Goal: Information Seeking & Learning: Compare options

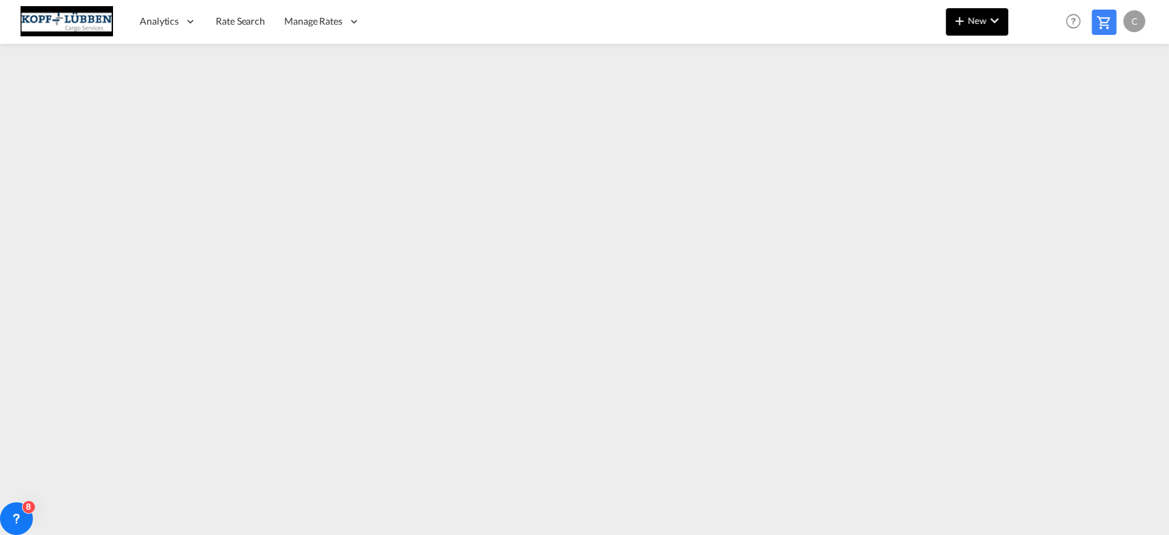
click at [947, 18] on button "New" at bounding box center [977, 21] width 62 height 27
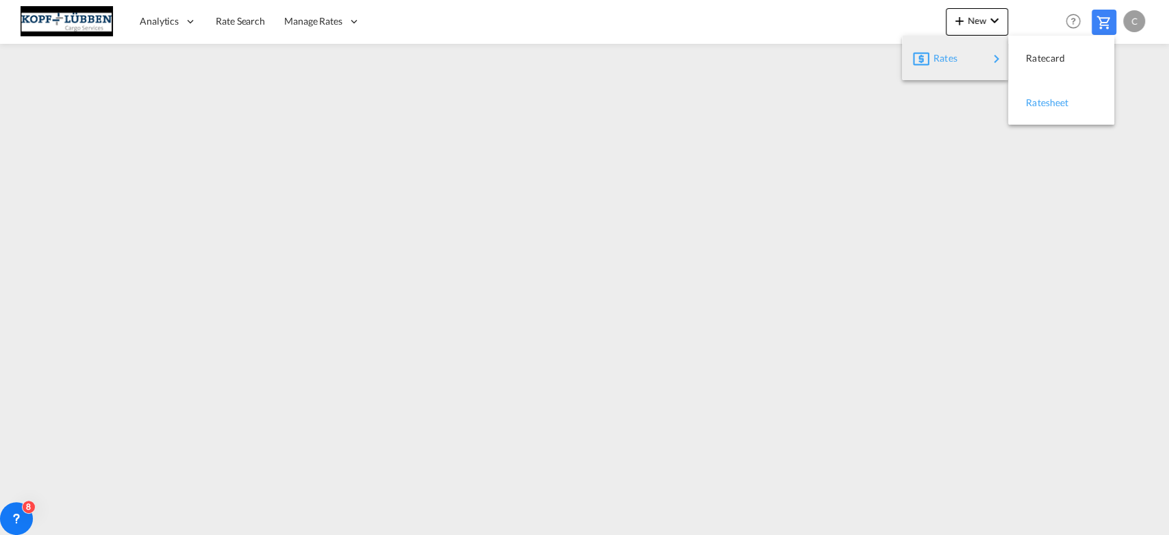
click at [1041, 103] on span "Ratesheet" at bounding box center [1033, 102] width 15 height 27
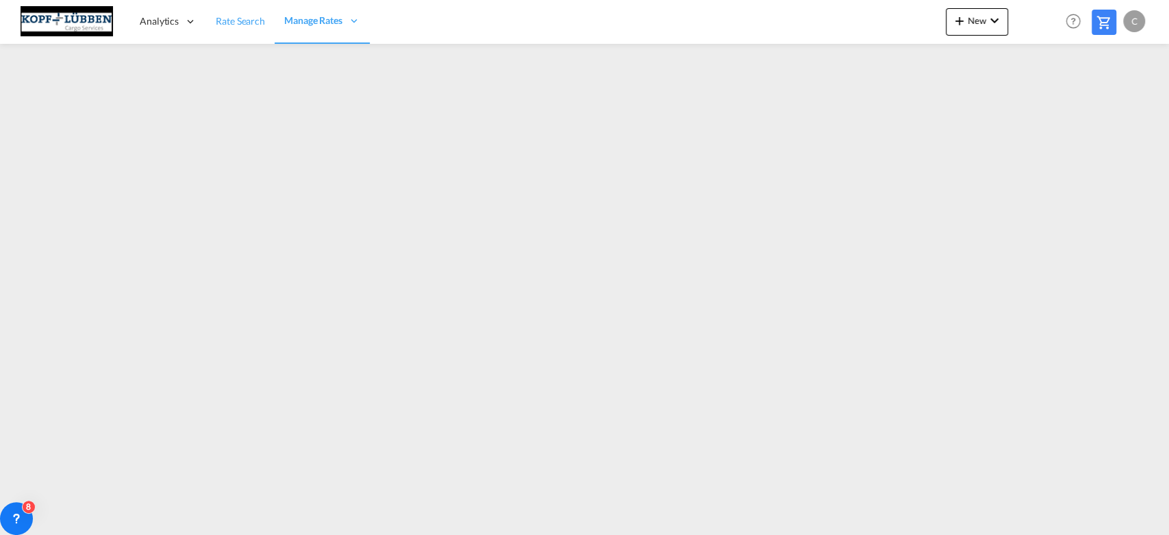
click at [224, 21] on span "Rate Search" at bounding box center [240, 21] width 49 height 12
click at [341, 19] on span "Manage Rates" at bounding box center [314, 21] width 58 height 14
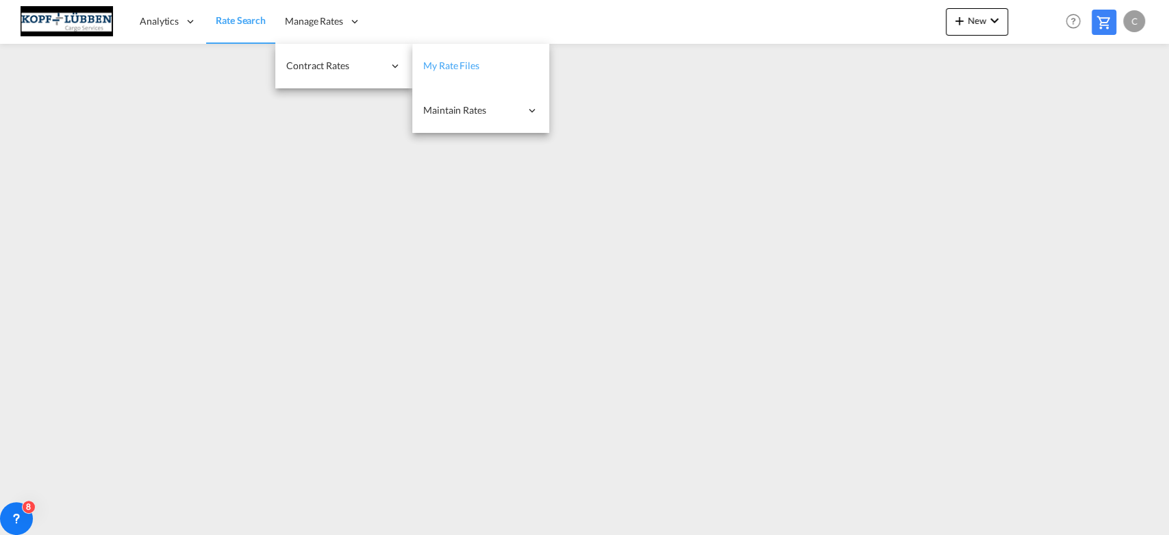
click at [452, 66] on span "My Rate Files" at bounding box center [451, 66] width 56 height 12
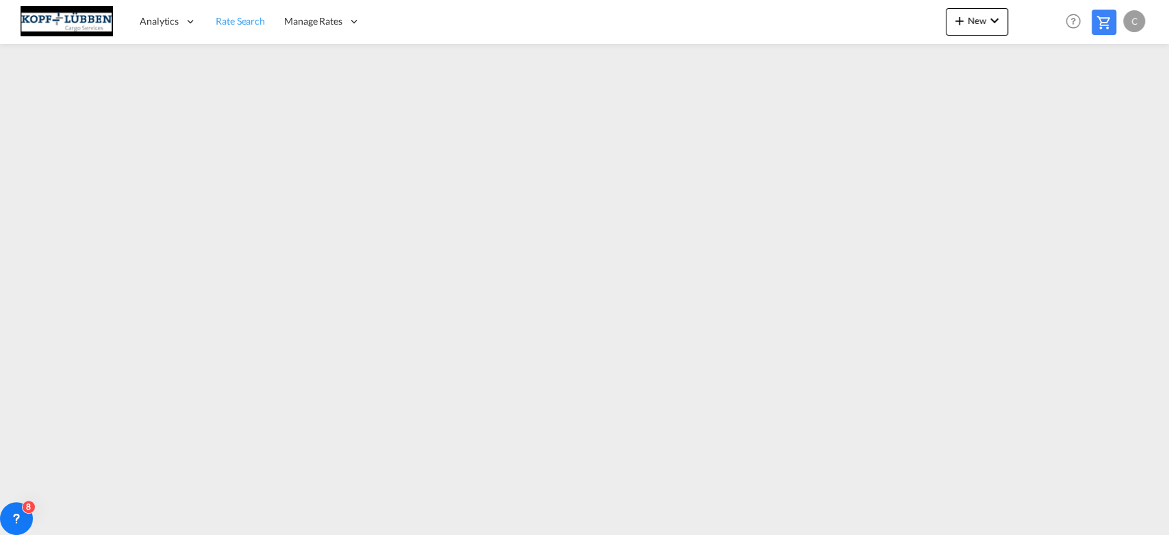
click at [226, 21] on span "Rate Search" at bounding box center [240, 21] width 49 height 12
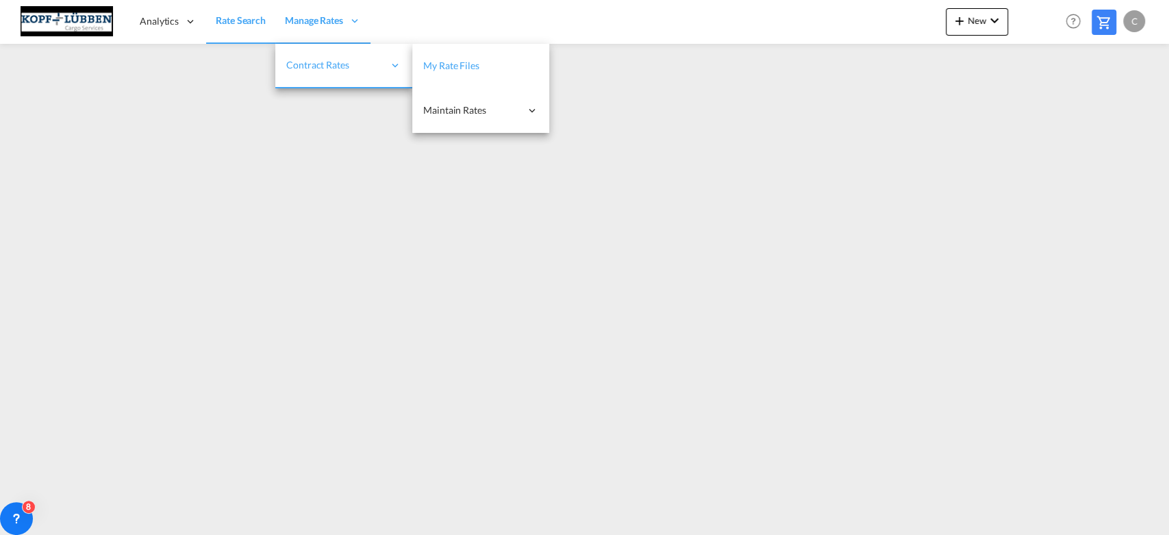
drag, startPoint x: 464, startPoint y: 64, endPoint x: 449, endPoint y: 73, distance: 16.9
click at [463, 64] on span "My Rate Files" at bounding box center [451, 66] width 56 height 12
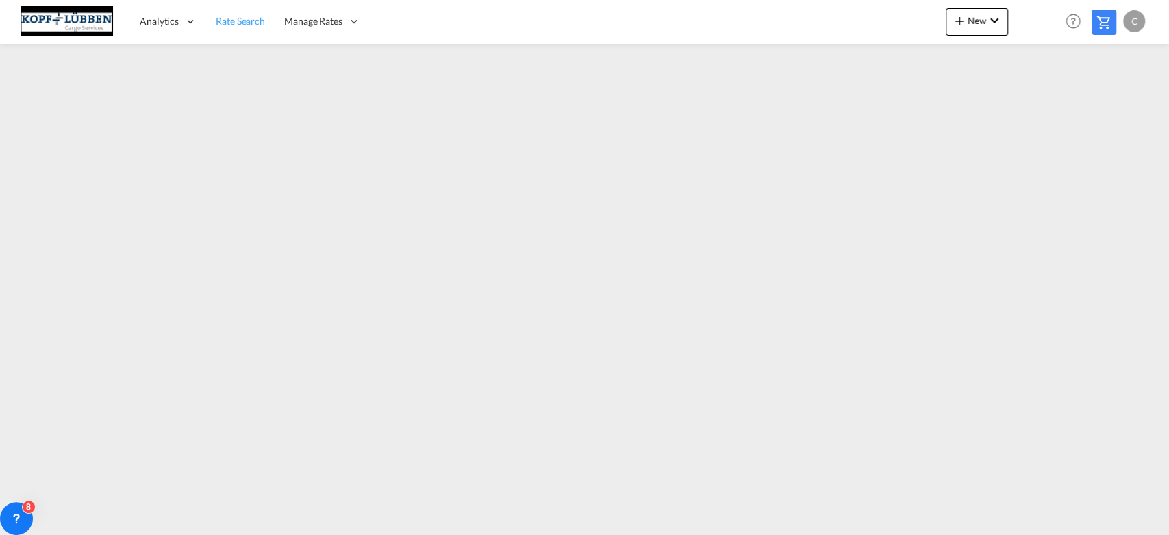
click at [245, 19] on span "Rate Search" at bounding box center [240, 21] width 49 height 12
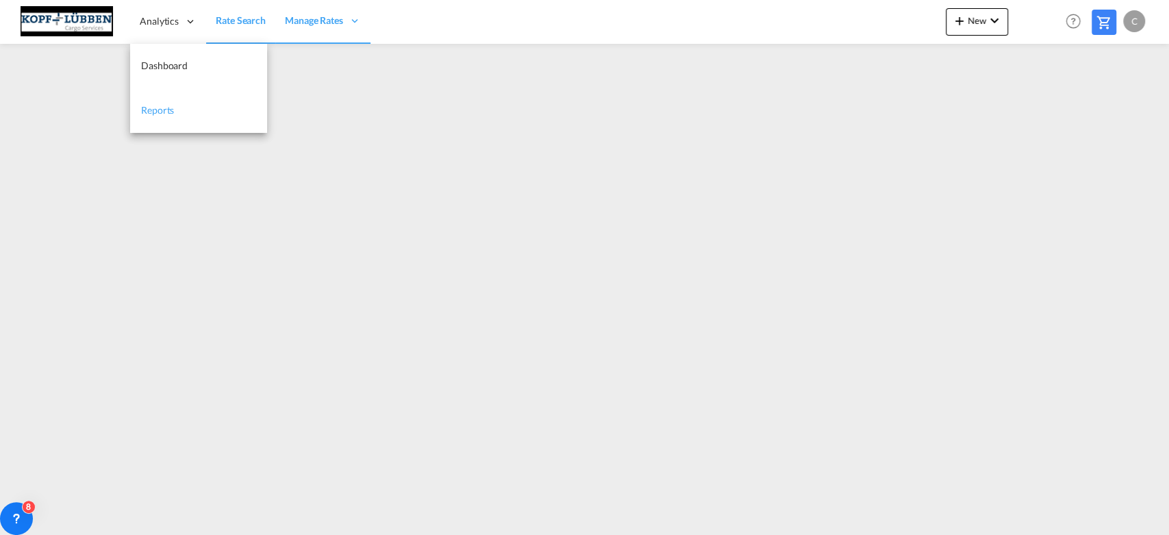
click at [163, 112] on span "Reports" at bounding box center [157, 110] width 33 height 12
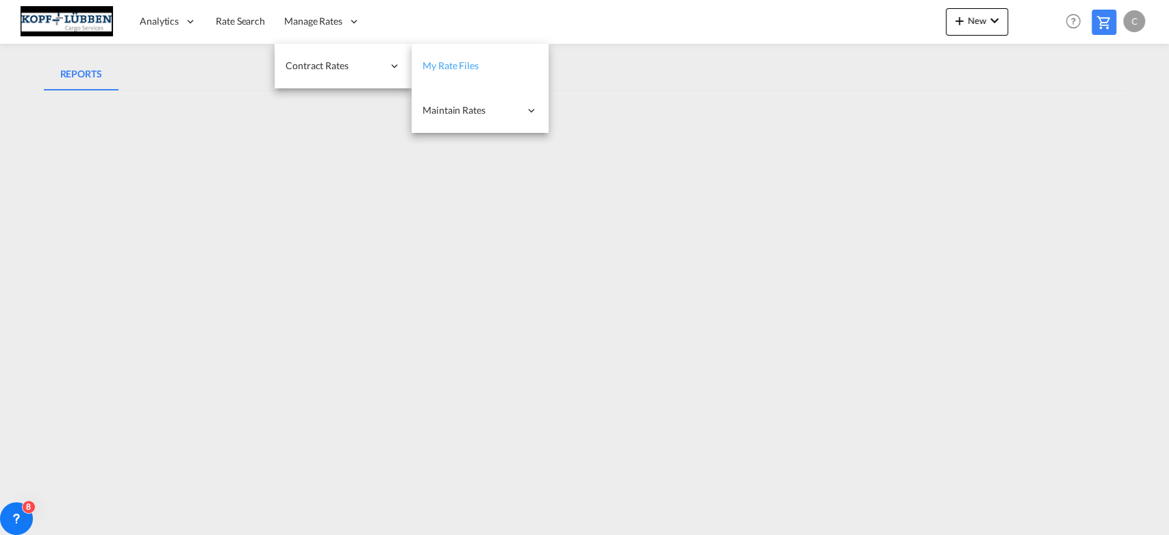
click at [446, 66] on span "My Rate Files" at bounding box center [451, 66] width 56 height 12
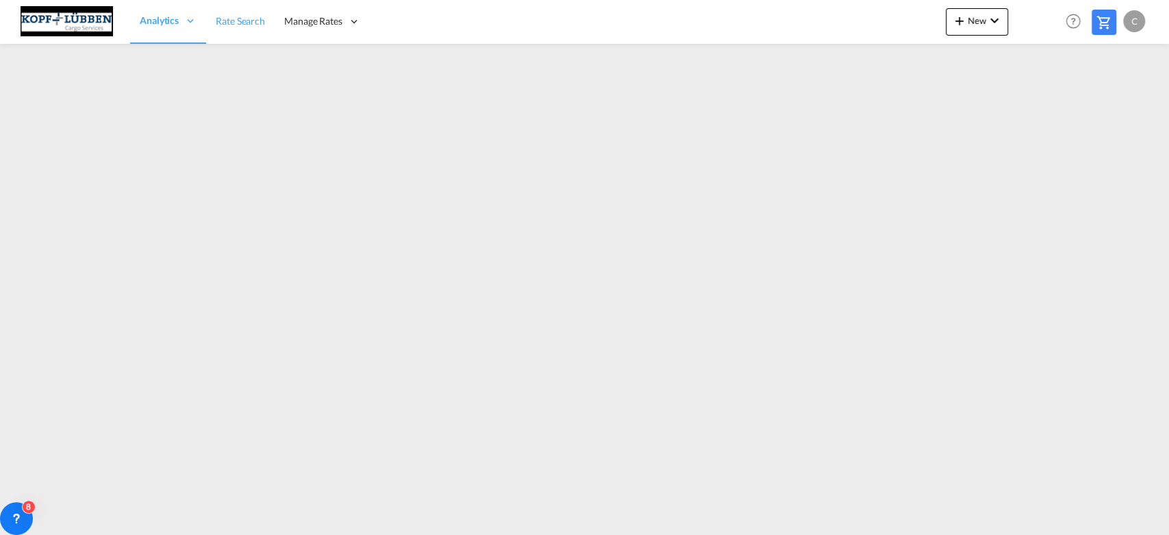
drag, startPoint x: 241, startPoint y: 23, endPoint x: 247, endPoint y: 42, distance: 20.6
click at [242, 25] on span "Rate Search" at bounding box center [240, 21] width 49 height 12
click at [1100, 24] on md-icon at bounding box center [1104, 22] width 16 height 16
click at [1105, 25] on md-icon at bounding box center [1104, 22] width 16 height 16
